Goal: Task Accomplishment & Management: Use online tool/utility

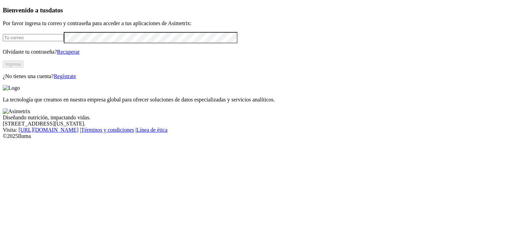
type input "[PERSON_NAME][EMAIL_ADDRESS][PERSON_NAME][DOMAIN_NAME]"
click at [23, 68] on button "Ingresa" at bounding box center [13, 64] width 21 height 7
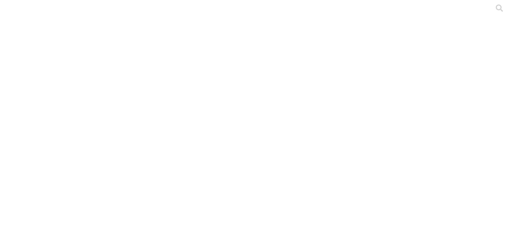
click at [14, 130] on icon at bounding box center [13, 140] width 21 height 21
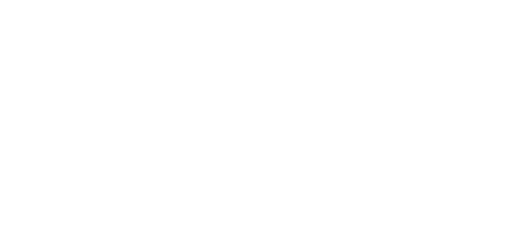
click at [14, 5] on icon at bounding box center [13, 141] width 21 height 276
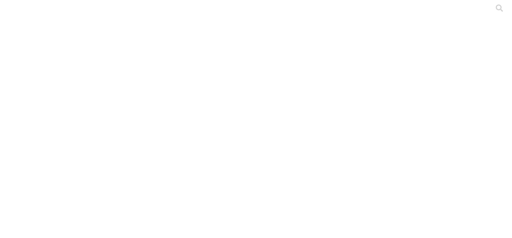
click at [20, 13] on icon at bounding box center [13, 141] width 21 height 276
